Goal: Information Seeking & Learning: Learn about a topic

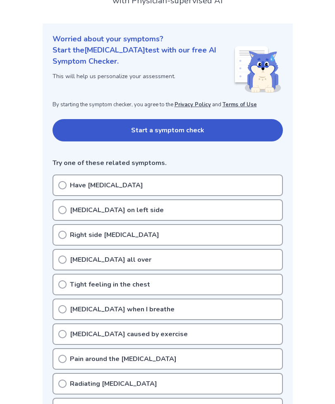
scroll to position [74, 0]
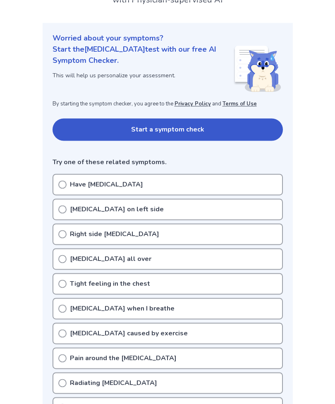
click at [72, 285] on p "Tight feeling in the chest" at bounding box center [110, 284] width 80 height 10
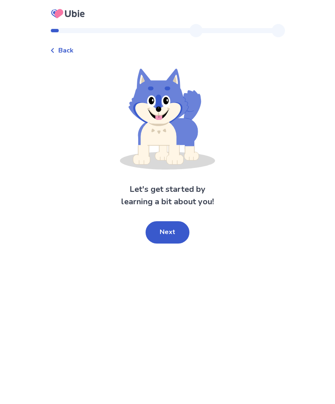
click at [178, 228] on button "Next" at bounding box center [168, 232] width 44 height 22
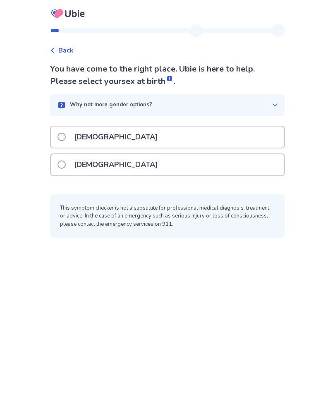
click at [66, 137] on span at bounding box center [61, 137] width 8 height 8
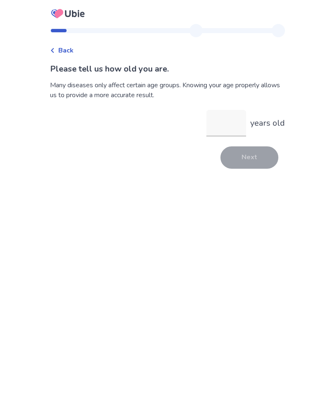
click at [229, 120] on input "years old" at bounding box center [226, 123] width 40 height 26
type input "**"
click at [256, 163] on button "Next" at bounding box center [249, 157] width 58 height 22
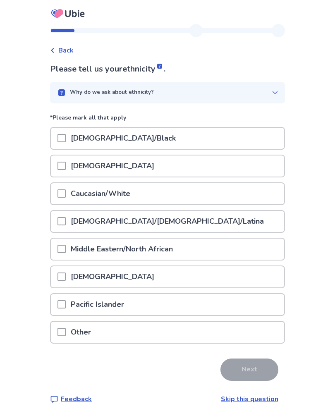
click at [66, 187] on div at bounding box center [61, 193] width 8 height 21
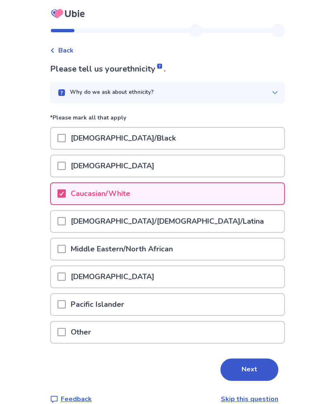
click at [251, 373] on button "Next" at bounding box center [249, 370] width 58 height 22
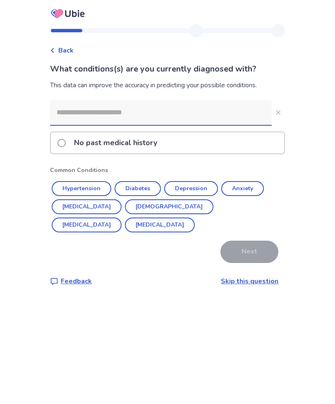
click at [62, 144] on span at bounding box center [61, 143] width 8 height 8
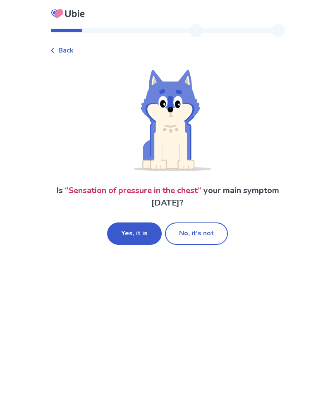
click at [127, 230] on button "Yes, it is" at bounding box center [134, 234] width 55 height 22
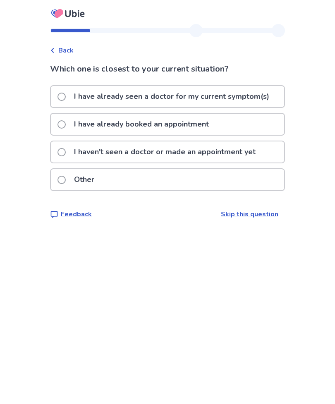
click at [67, 144] on label "I haven't seen a doctor or made an appointment yet" at bounding box center [158, 151] width 203 height 21
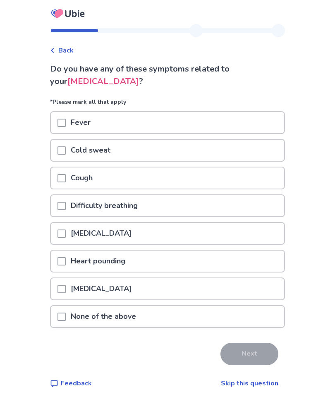
click at [58, 301] on div "[MEDICAL_DATA]" at bounding box center [167, 292] width 235 height 28
click at [60, 313] on div "None of the above" at bounding box center [167, 316] width 233 height 21
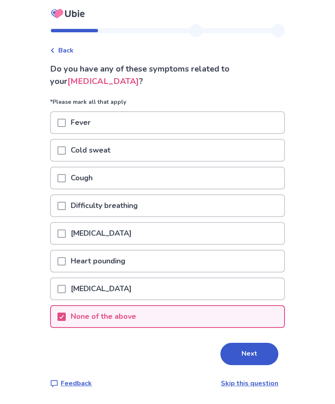
click at [256, 355] on button "Next" at bounding box center [249, 354] width 58 height 22
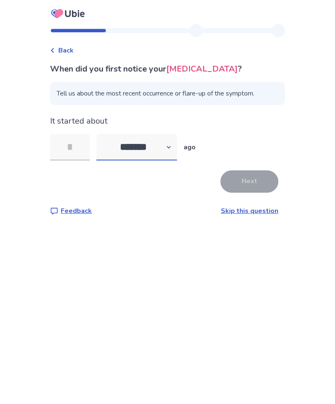
click at [160, 145] on select "******* ****** ******* ******** *******" at bounding box center [136, 147] width 81 height 26
select select "*"
click at [85, 148] on input "tel" at bounding box center [70, 147] width 40 height 26
type input "*"
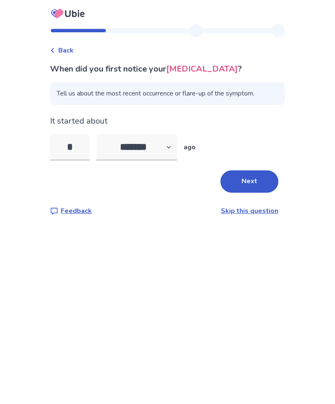
click at [257, 179] on button "Next" at bounding box center [249, 181] width 58 height 22
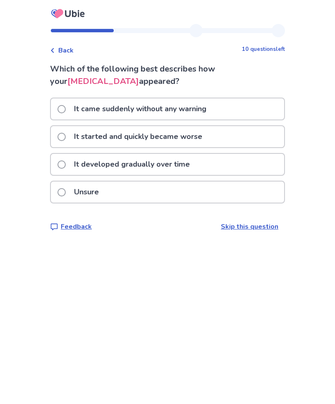
click at [66, 105] on span at bounding box center [61, 109] width 8 height 8
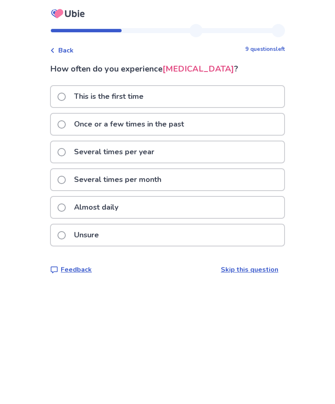
click at [66, 95] on span at bounding box center [61, 97] width 8 height 8
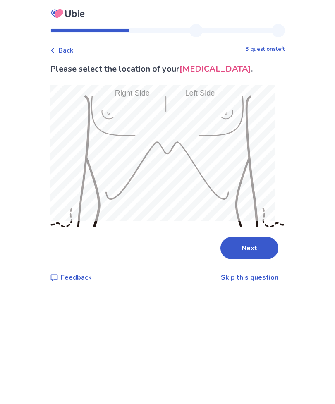
click at [263, 239] on button "Next" at bounding box center [249, 248] width 58 height 22
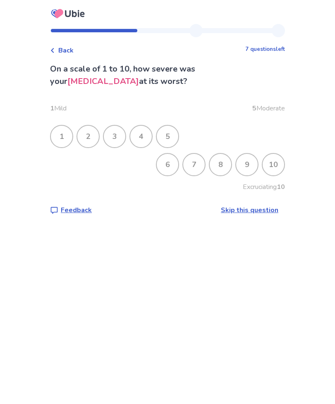
click at [161, 166] on div "6" at bounding box center [168, 165] width 22 height 22
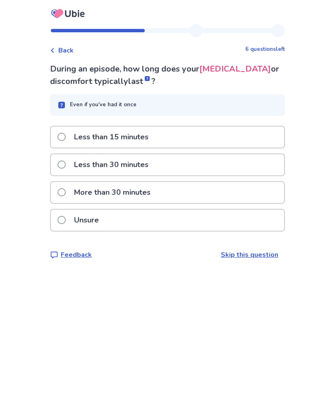
click at [66, 133] on span at bounding box center [61, 137] width 8 height 8
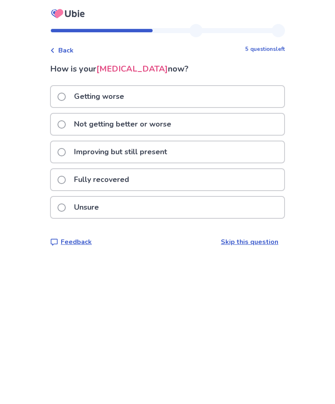
click at [73, 125] on label "Not getting better or worse" at bounding box center [116, 124] width 119 height 21
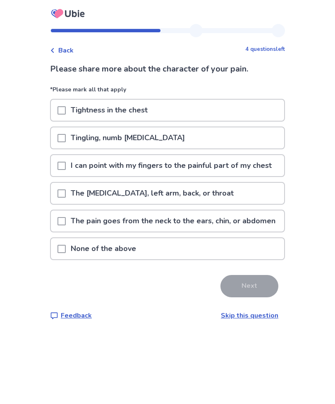
click at [66, 109] on span at bounding box center [61, 110] width 8 height 8
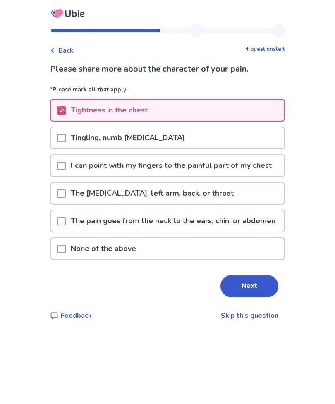
click at [66, 225] on span at bounding box center [61, 221] width 8 height 8
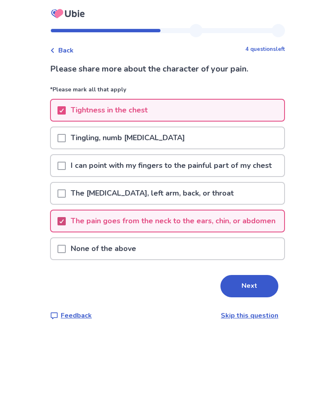
click at [246, 297] on button "Next" at bounding box center [249, 286] width 58 height 22
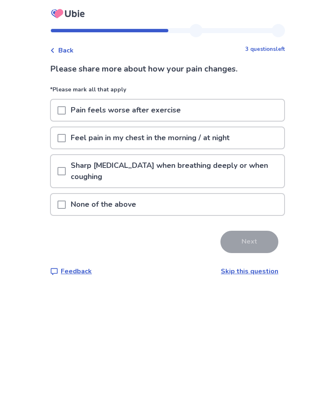
click at [65, 205] on span at bounding box center [61, 205] width 8 height 8
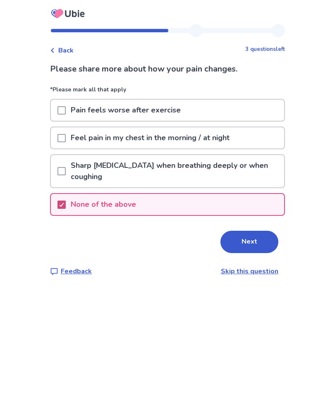
click at [251, 242] on button "Next" at bounding box center [249, 242] width 58 height 22
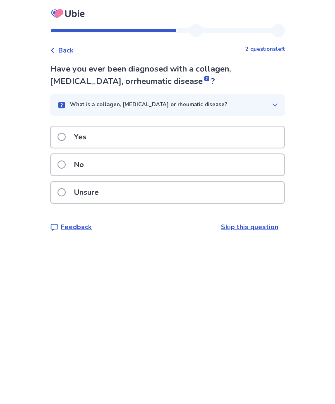
click at [68, 158] on label "No" at bounding box center [72, 164] width 31 height 21
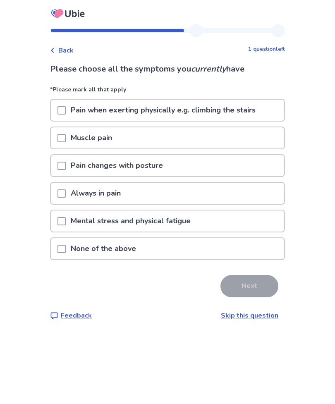
click at [66, 190] on span at bounding box center [61, 193] width 8 height 8
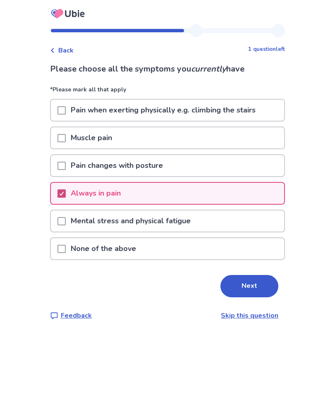
click at [257, 282] on button "Next" at bounding box center [249, 286] width 58 height 22
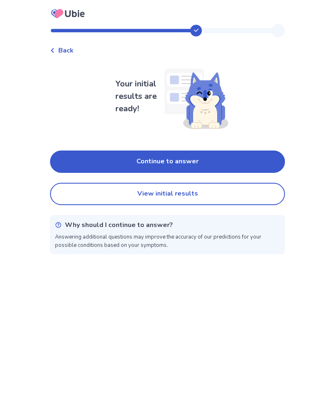
click at [242, 157] on button "Continue to answer" at bounding box center [167, 162] width 235 height 22
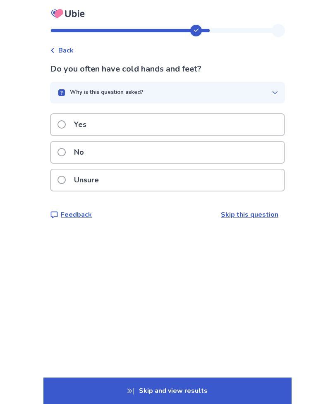
click at [66, 148] on span at bounding box center [61, 152] width 8 height 8
click at [70, 122] on label "Yes" at bounding box center [74, 124] width 34 height 21
click at [66, 150] on span at bounding box center [61, 152] width 8 height 8
click at [66, 152] on span at bounding box center [61, 152] width 8 height 8
click at [65, 149] on span at bounding box center [61, 152] width 8 height 8
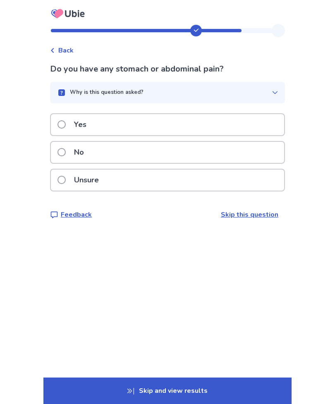
click at [69, 158] on label "No" at bounding box center [72, 152] width 31 height 21
click at [66, 154] on span at bounding box center [61, 152] width 8 height 8
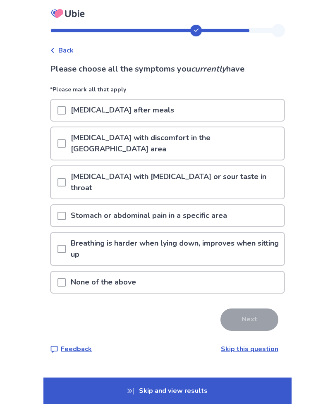
click at [65, 245] on span at bounding box center [61, 249] width 8 height 8
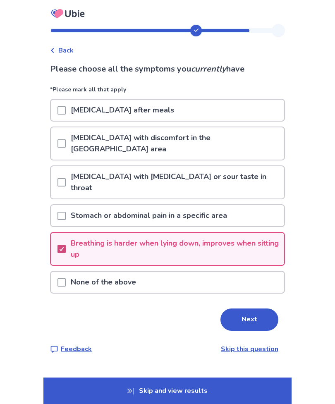
click at [250, 309] on button "Next" at bounding box center [249, 320] width 58 height 22
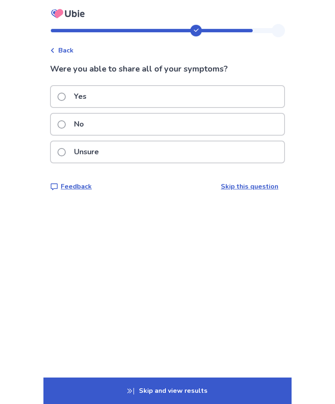
click at [72, 96] on label "Yes" at bounding box center [74, 96] width 34 height 21
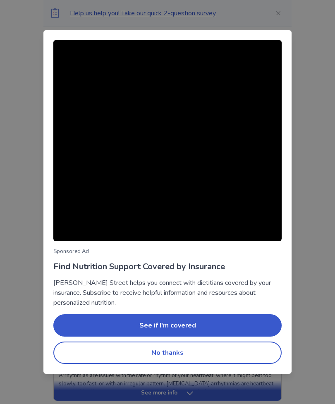
click at [209, 357] on button "No thanks" at bounding box center [167, 353] width 228 height 22
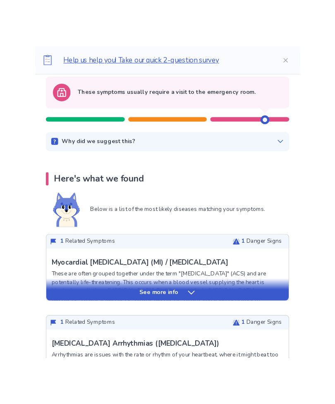
scroll to position [30, 0]
